Goal: Information Seeking & Learning: Learn about a topic

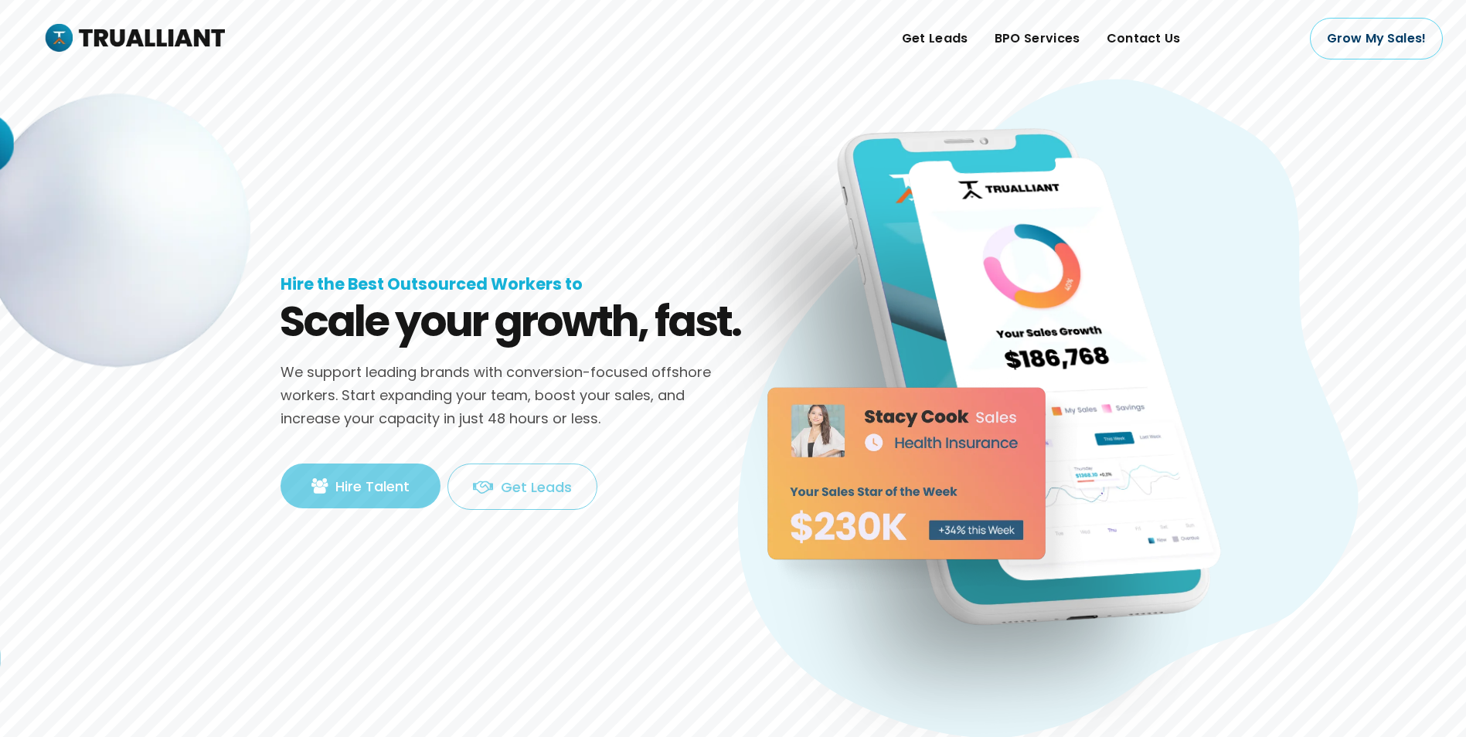
click at [455, 257] on rs-slide "Scale your growth, fast. Hire the Best Outsourced Workers to We support leading…" at bounding box center [733, 378] width 1466 height 757
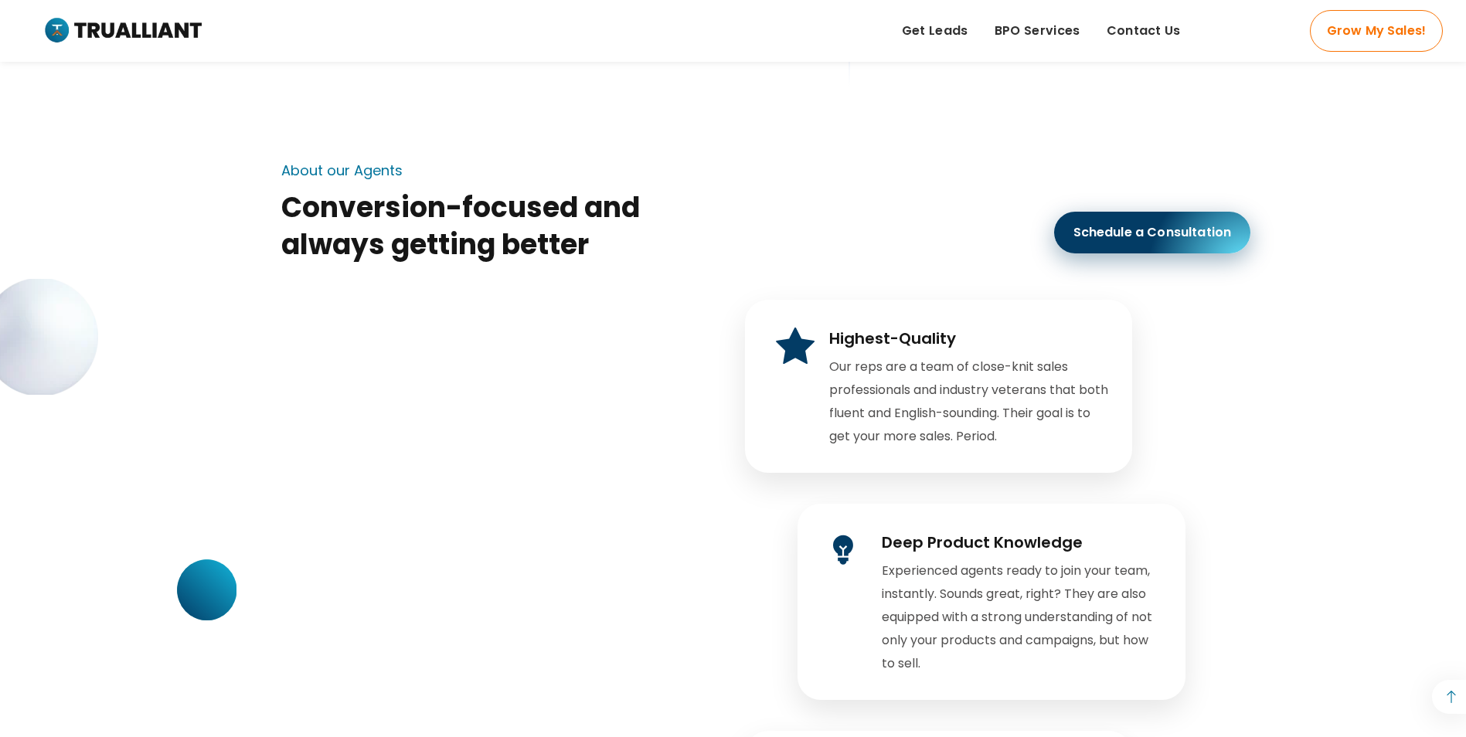
scroll to position [2936, 0]
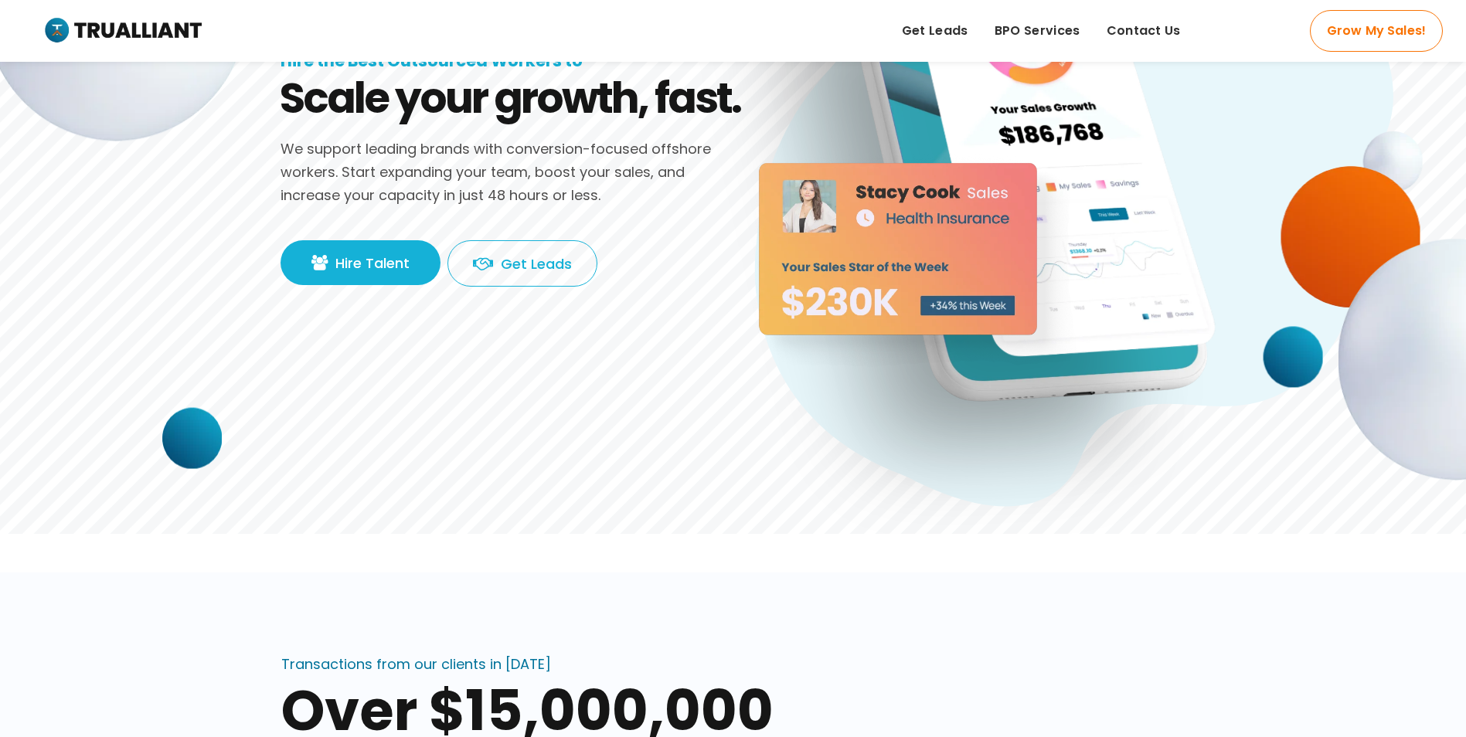
scroll to position [309, 0]
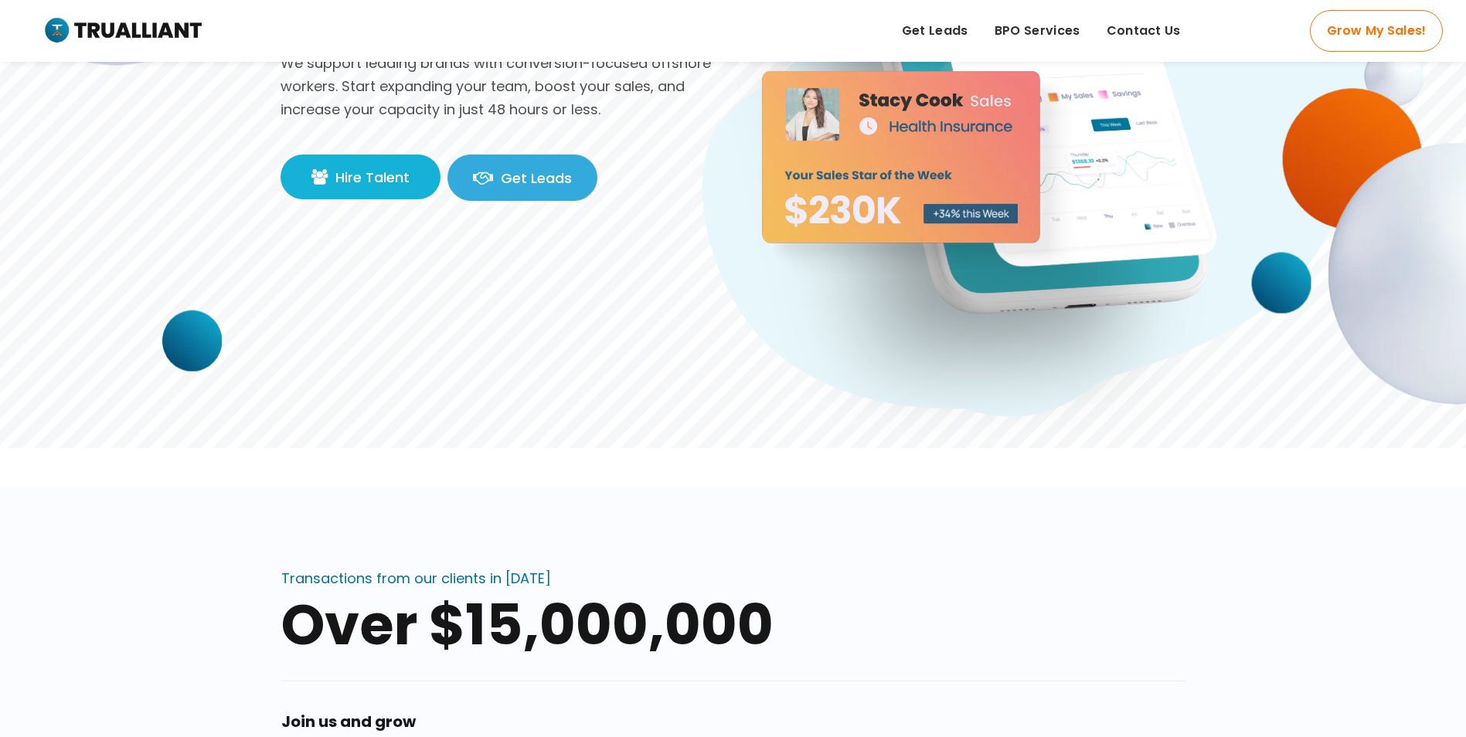
click at [559, 181] on link "Get Leads" at bounding box center [522, 178] width 150 height 46
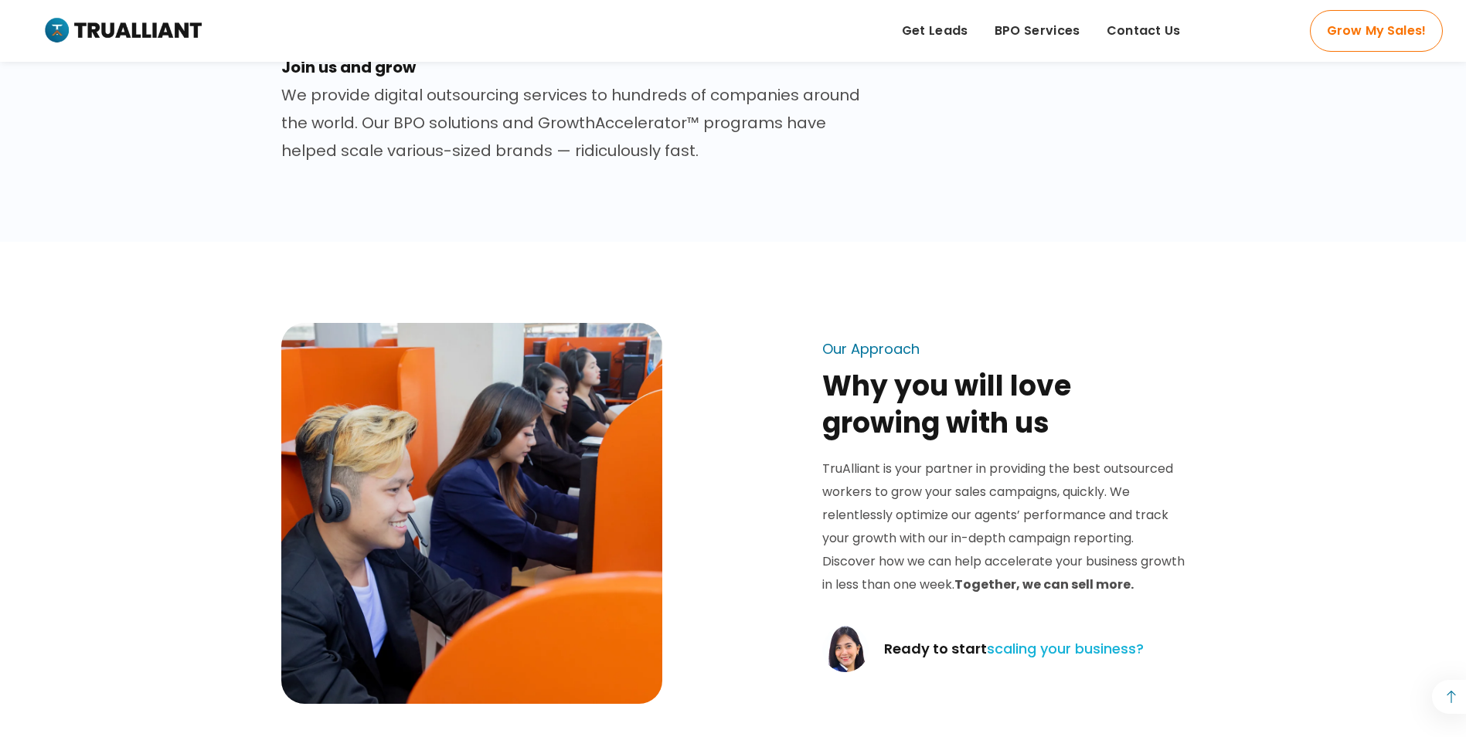
scroll to position [1236, 0]
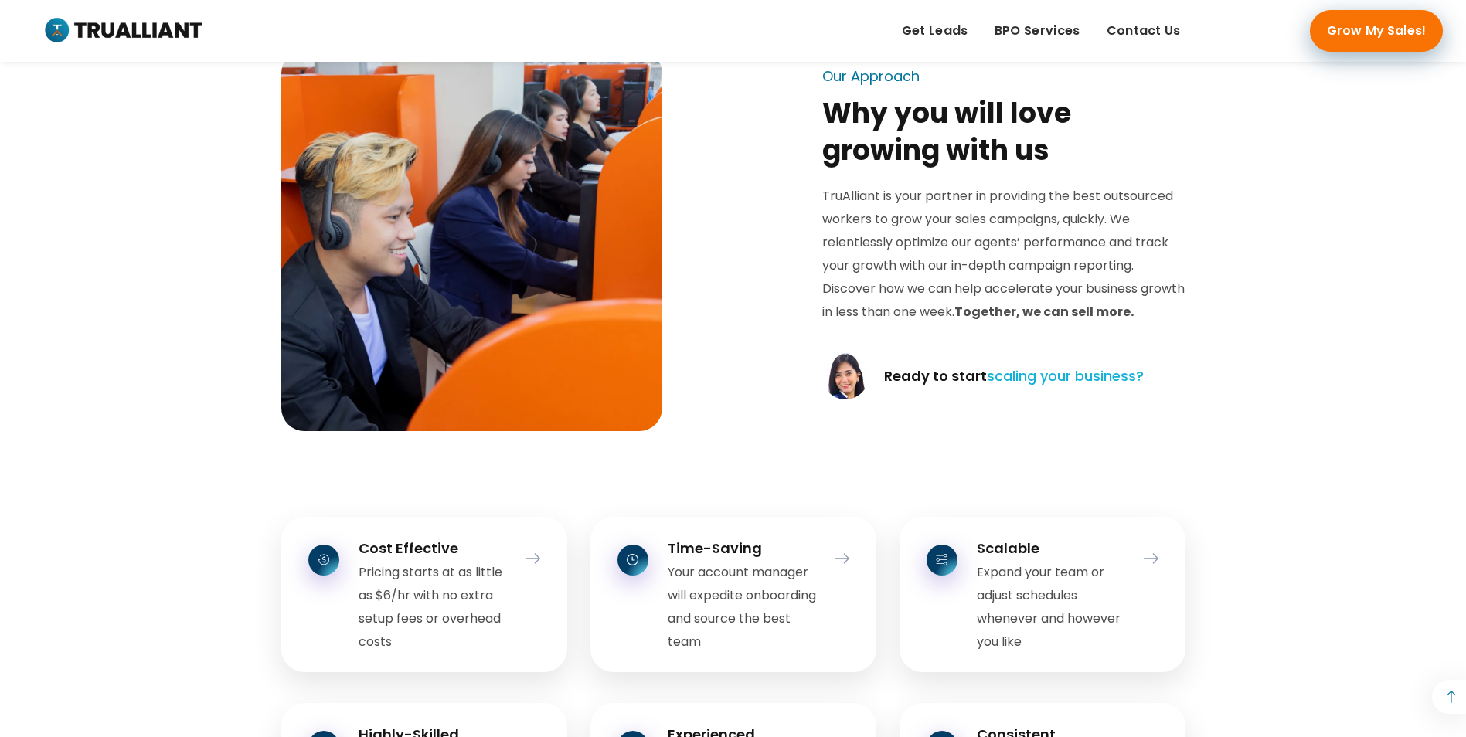
click at [1324, 37] on link "Grow My Sales!" at bounding box center [1376, 31] width 133 height 42
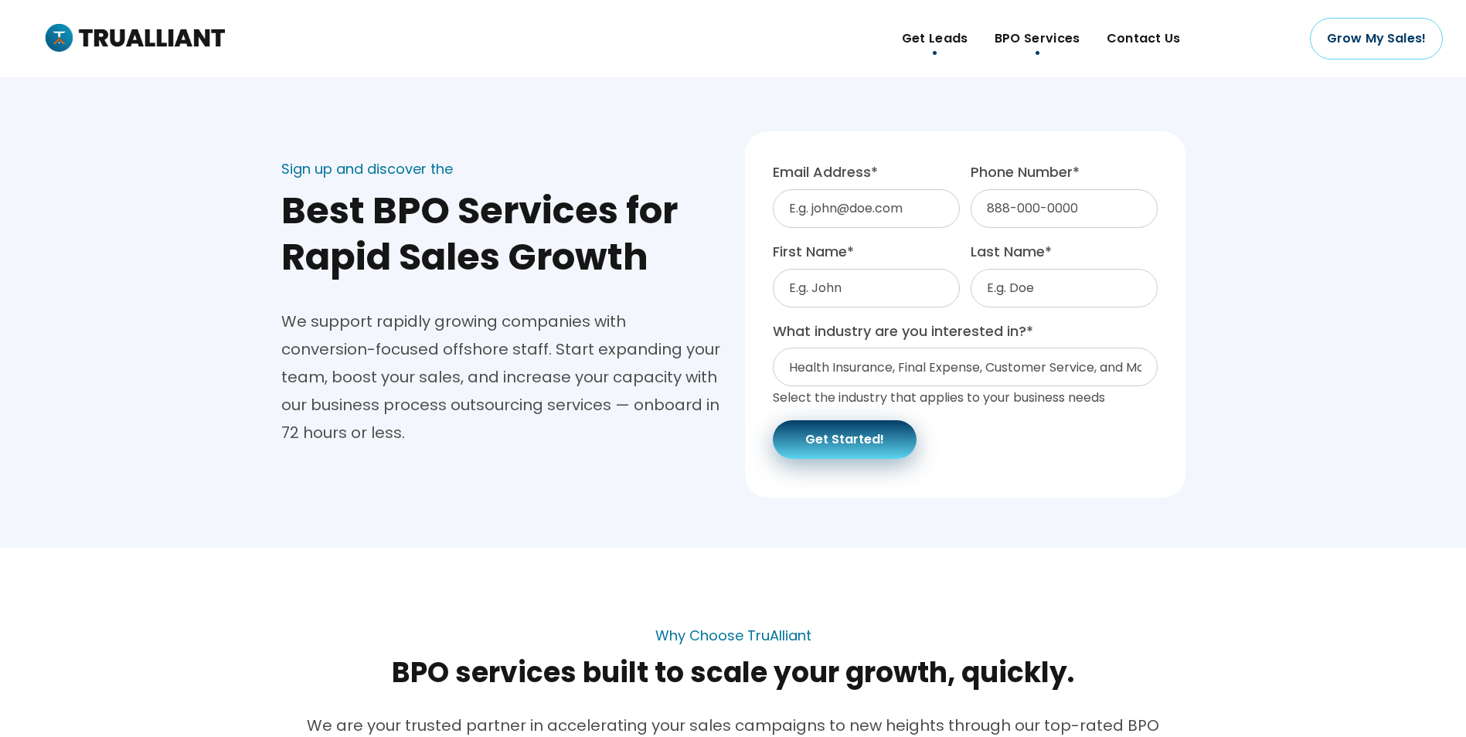
click at [949, 43] on span "Get Leads" at bounding box center [935, 38] width 66 height 23
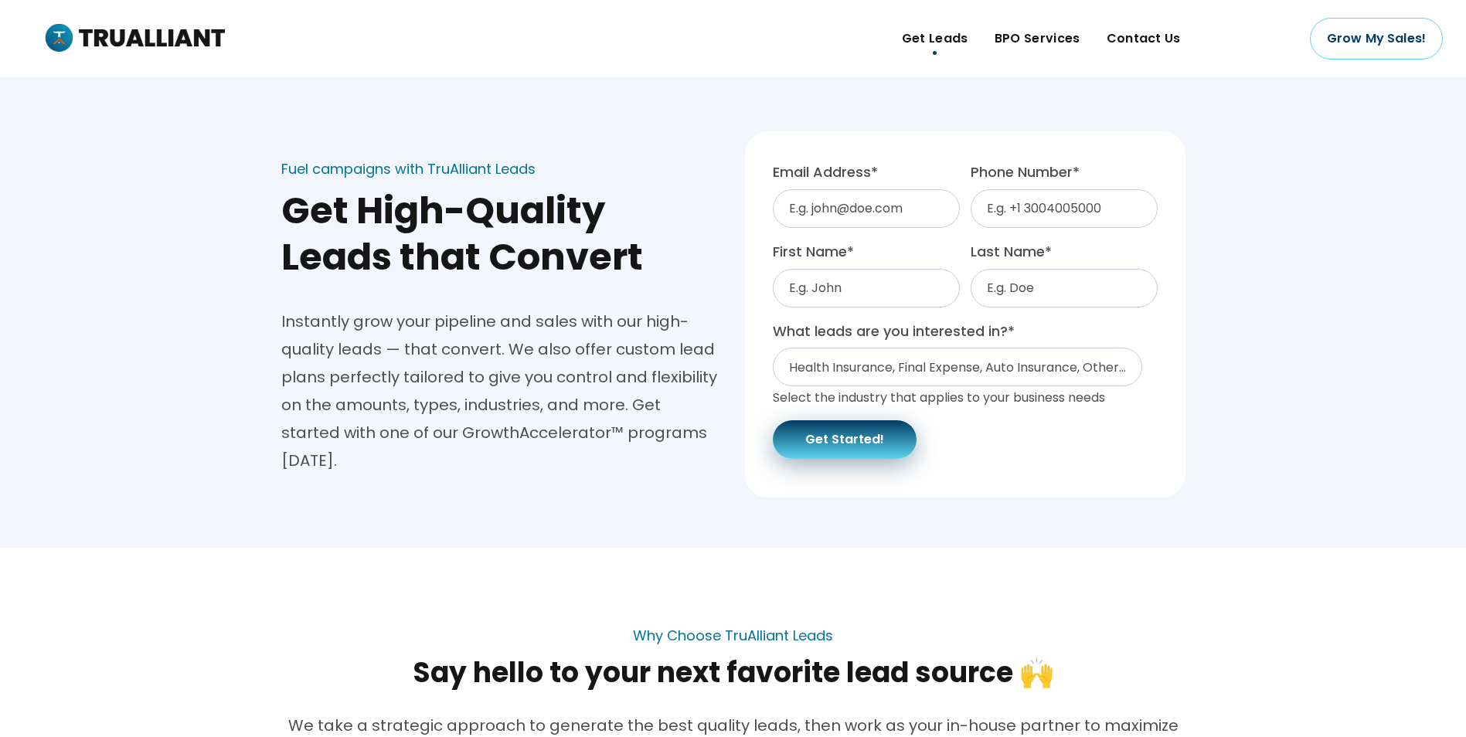
click at [168, 313] on div "Fuel campaigns with TruAlliant Leads Get High-Quality Leads that Convert Instan…" at bounding box center [733, 302] width 1466 height 397
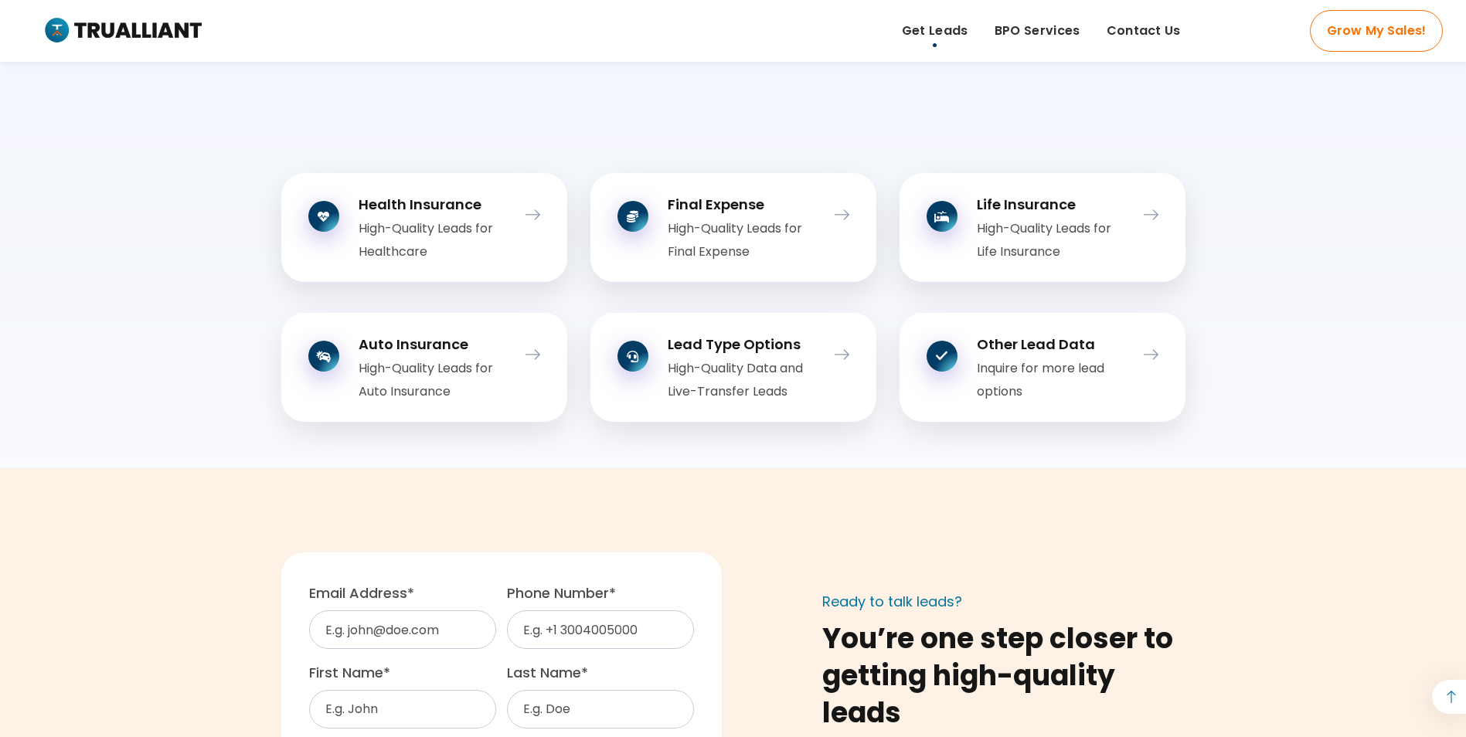
scroll to position [1700, 0]
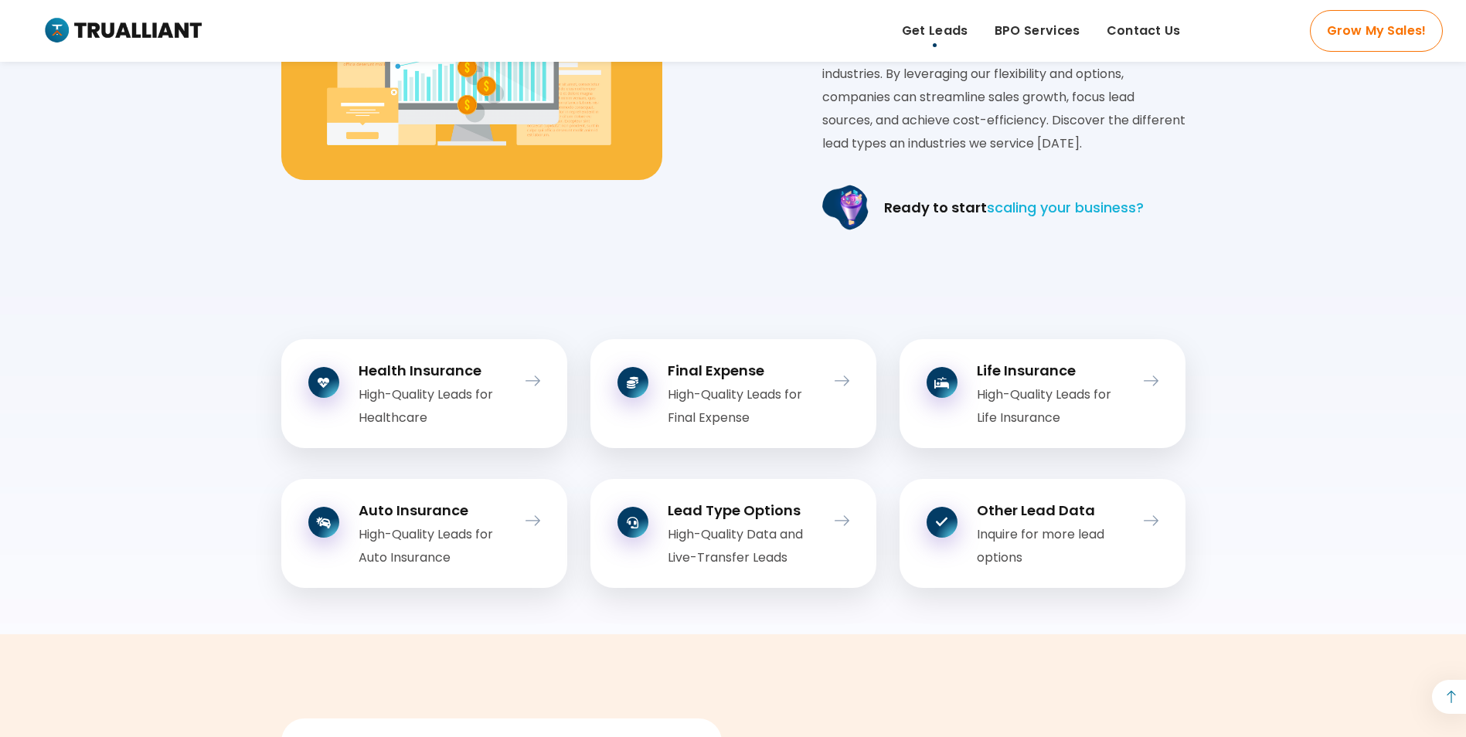
click at [153, 22] on img at bounding box center [121, 31] width 159 height 32
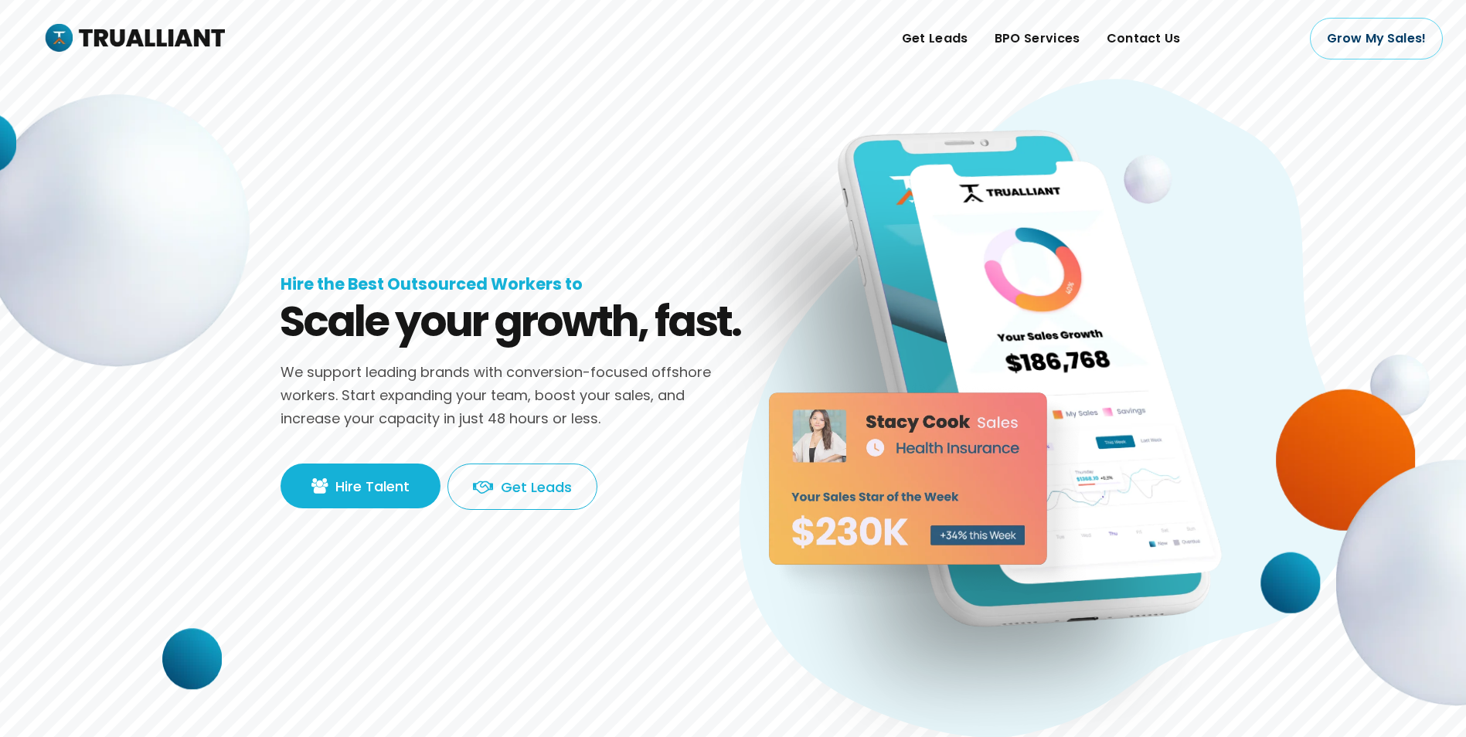
click at [267, 90] on rs-slide "Scale your growth, fast. Hire the Best Outsourced Workers to We support leading…" at bounding box center [733, 378] width 1466 height 757
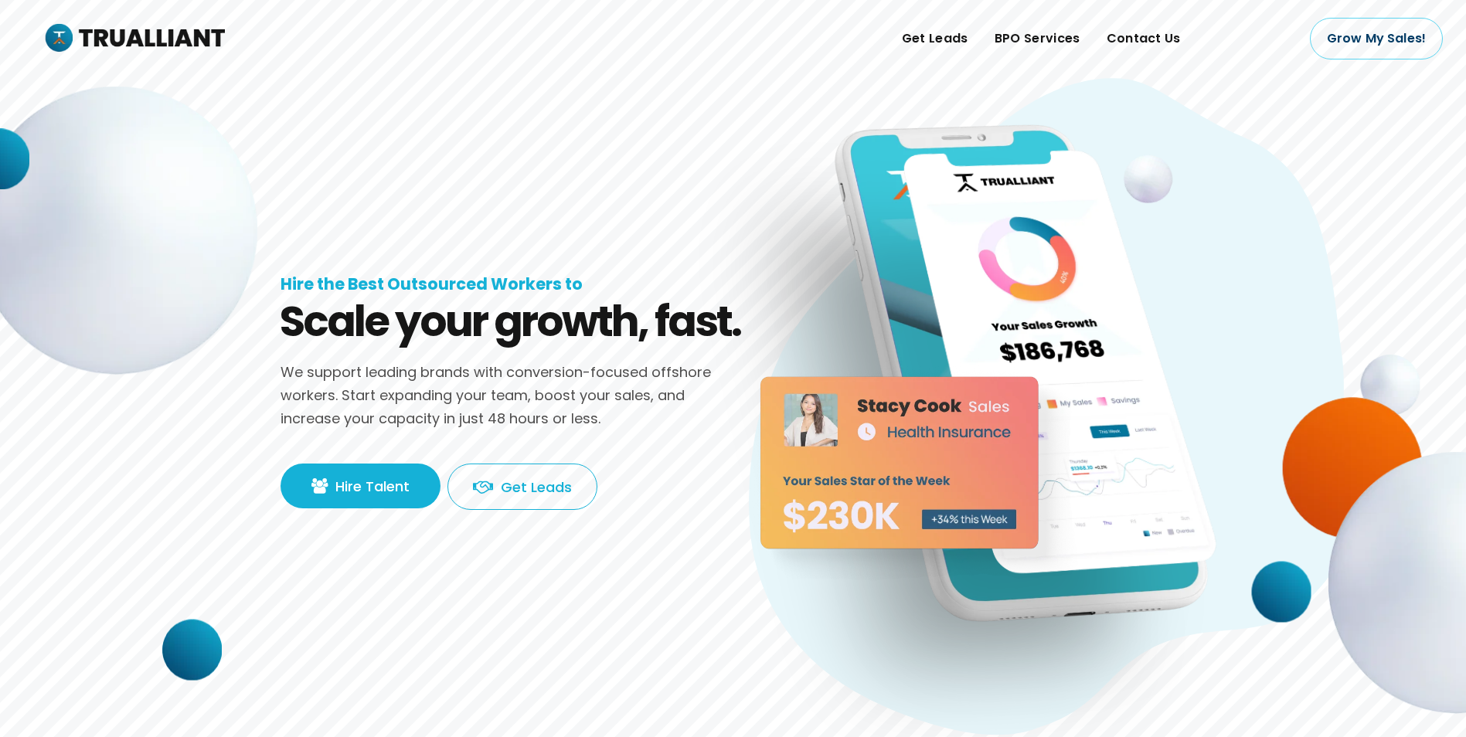
drag, startPoint x: 616, startPoint y: 600, endPoint x: 616, endPoint y: 626, distance: 25.5
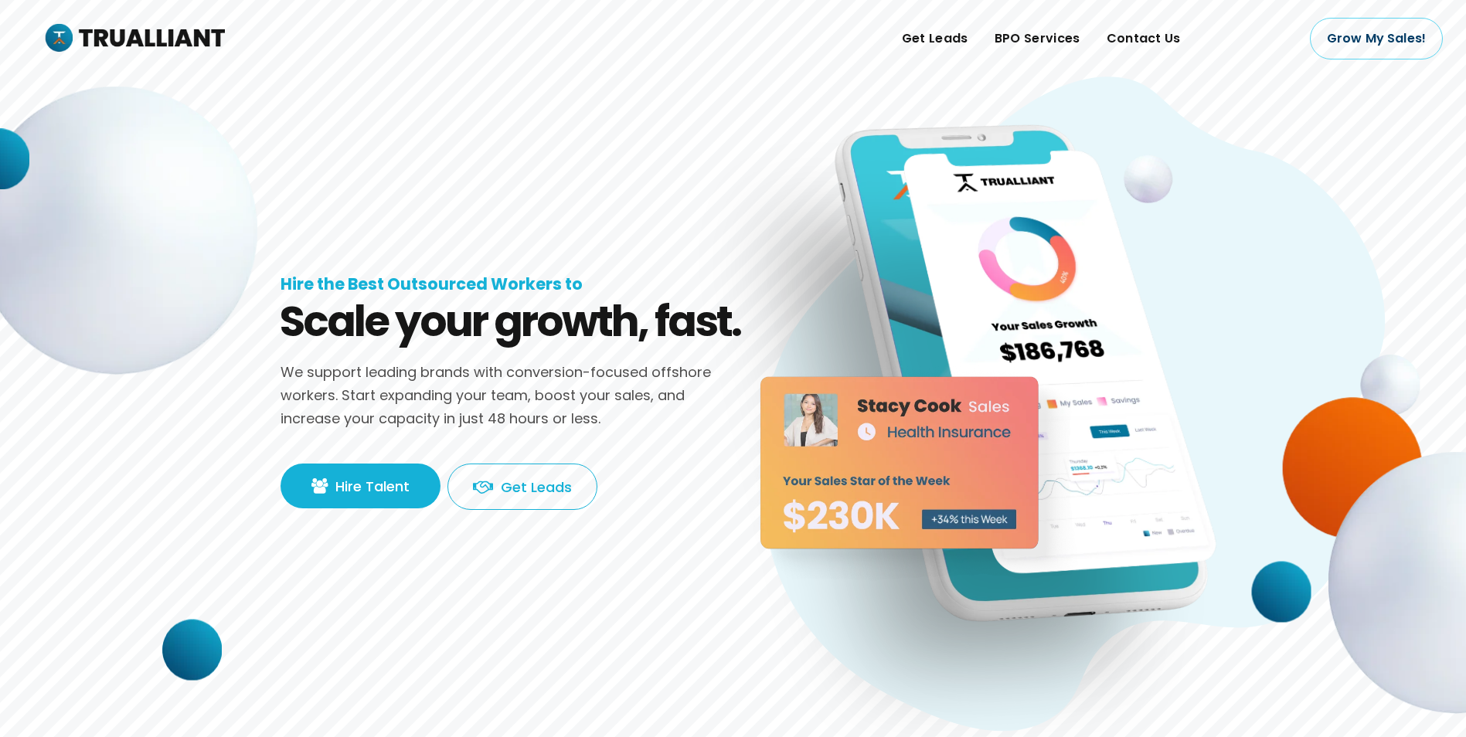
click at [616, 626] on rs-slide "Scale your growth, fast. Hire the Best Outsourced Workers to We support leading…" at bounding box center [733, 378] width 1466 height 757
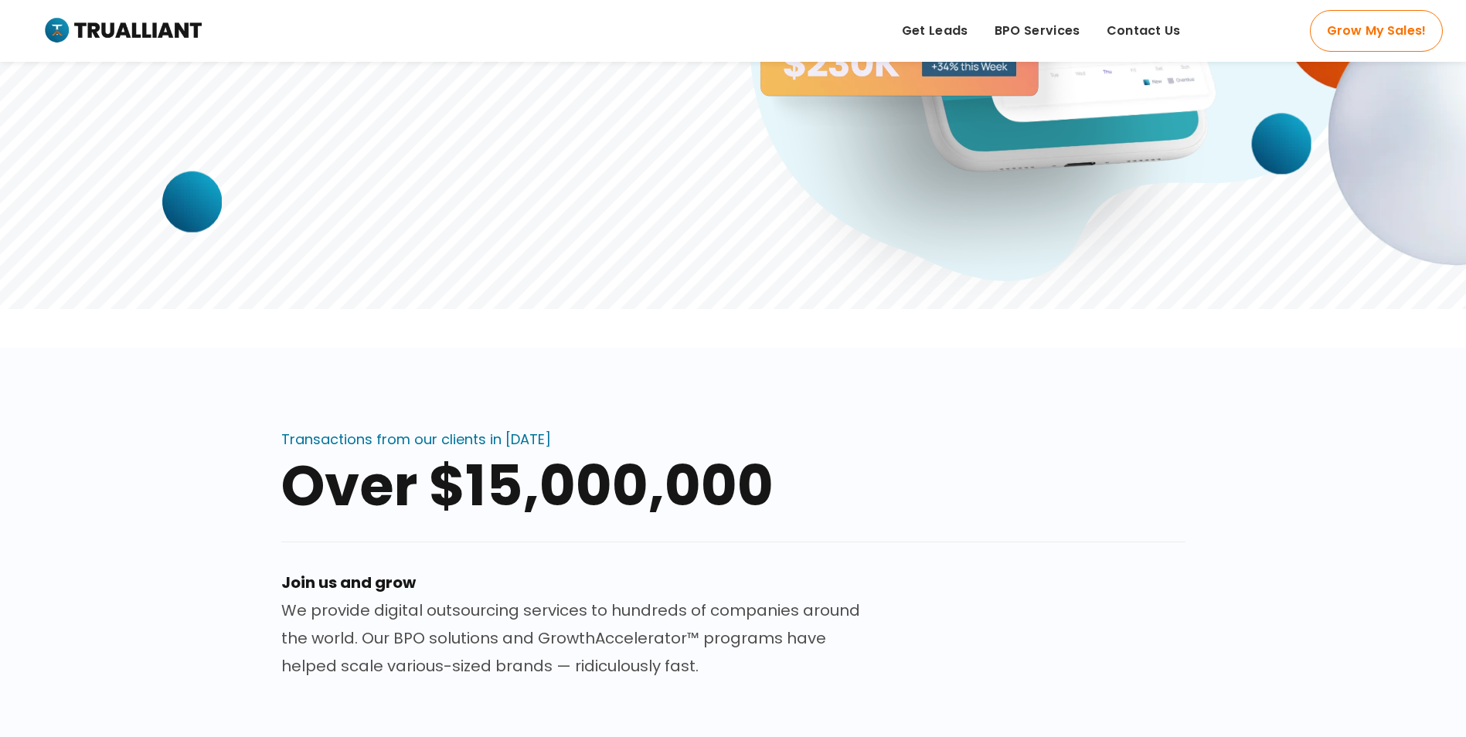
scroll to position [446, 0]
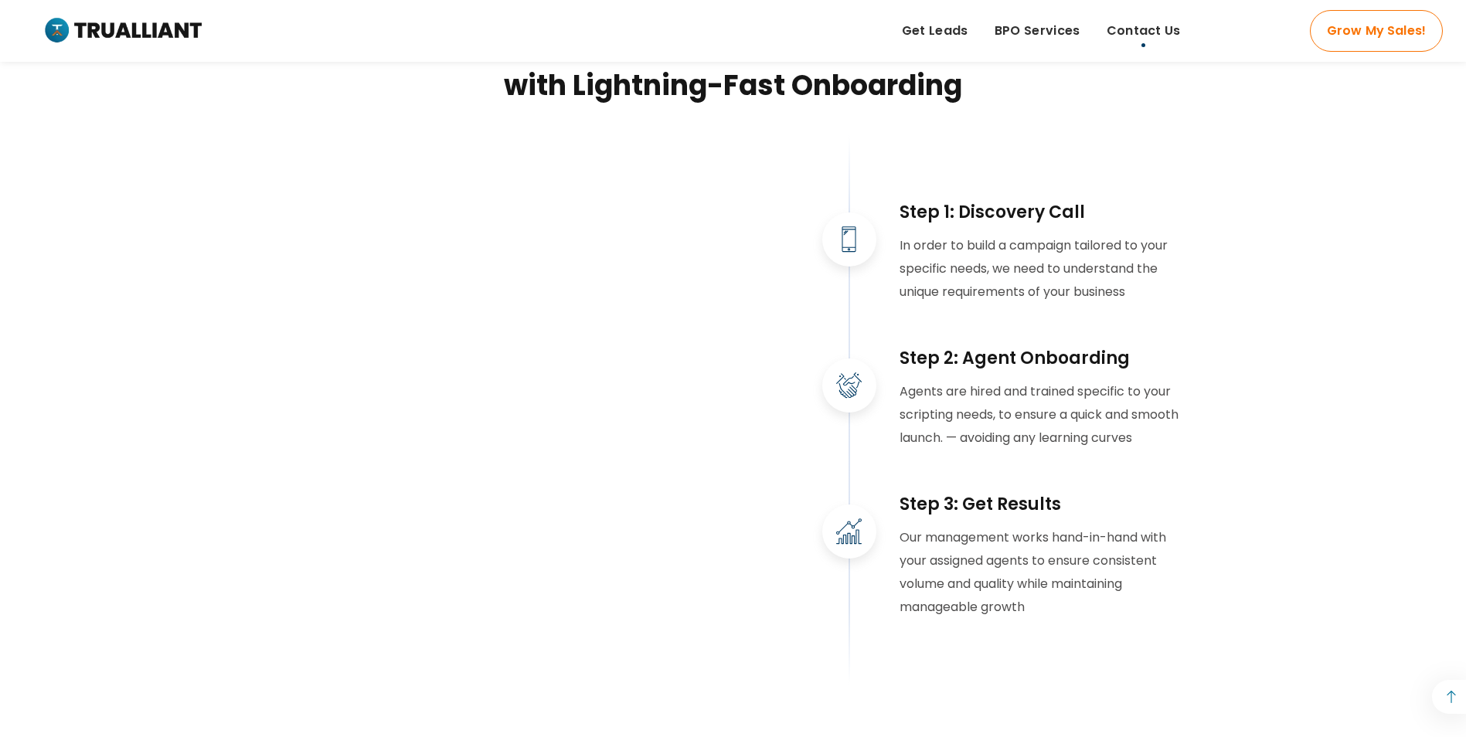
scroll to position [1694, 0]
